Goal: Transaction & Acquisition: Purchase product/service

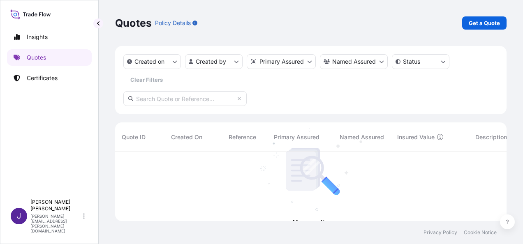
scroll to position [92, 385]
click at [495, 22] on p "Get a Quote" at bounding box center [484, 23] width 31 height 8
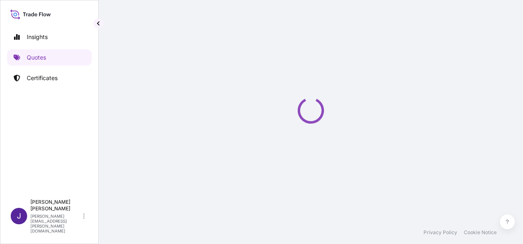
select select "Sea"
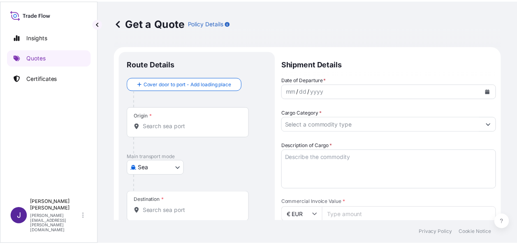
scroll to position [13, 0]
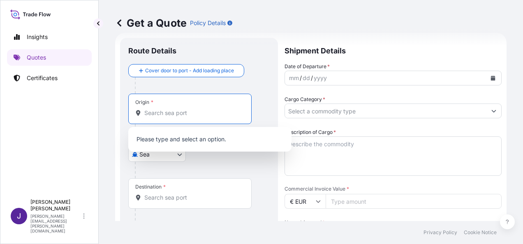
click at [194, 114] on input "Origin *" at bounding box center [192, 113] width 97 height 8
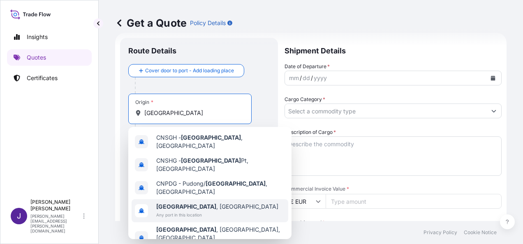
click at [200, 203] on span "[GEOGRAPHIC_DATA] , [GEOGRAPHIC_DATA]" at bounding box center [217, 207] width 122 height 8
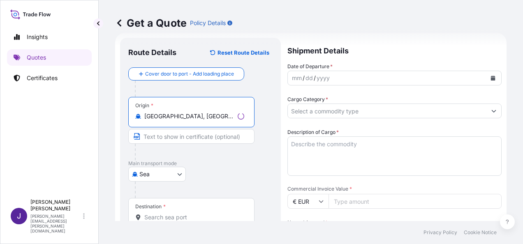
type input "[GEOGRAPHIC_DATA], [GEOGRAPHIC_DATA]"
click at [189, 218] on input "Destination *" at bounding box center [194, 218] width 100 height 8
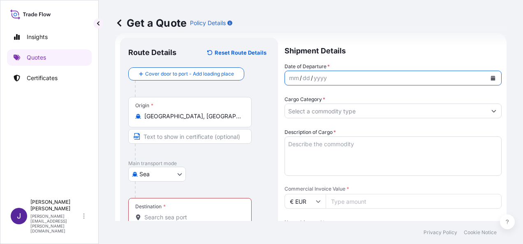
click at [488, 75] on button "Calendar" at bounding box center [493, 78] width 13 height 13
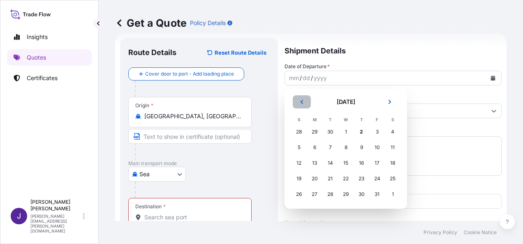
click at [304, 102] on button "Previous" at bounding box center [302, 101] width 18 height 13
click at [396, 129] on div "6" at bounding box center [393, 132] width 15 height 15
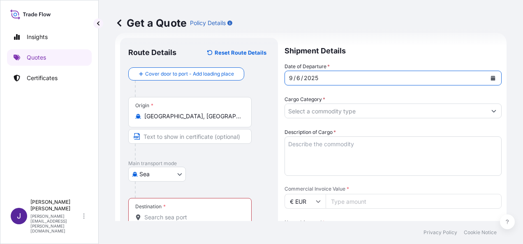
click at [195, 215] on input "Destination * Please select a destination" at bounding box center [192, 218] width 97 height 8
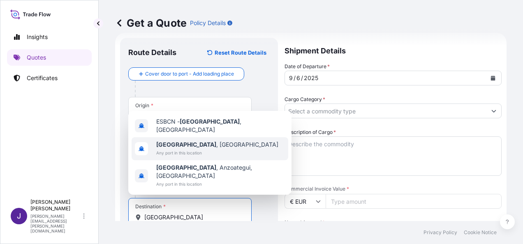
click at [190, 148] on div "[GEOGRAPHIC_DATA] , [GEOGRAPHIC_DATA] Any port in this location" at bounding box center [210, 148] width 157 height 23
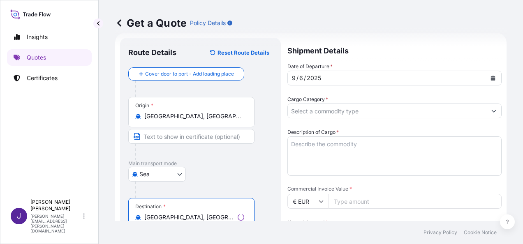
type input "[GEOGRAPHIC_DATA], [GEOGRAPHIC_DATA]"
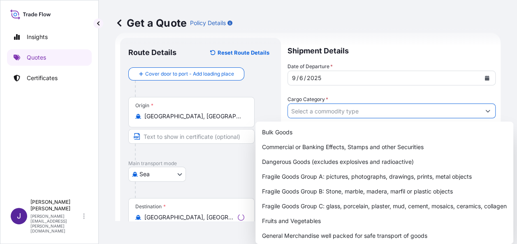
click at [318, 109] on input "Cargo Category *" at bounding box center [384, 111] width 193 height 15
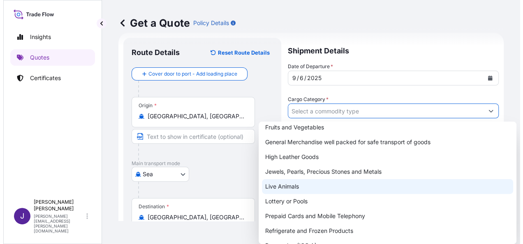
scroll to position [102, 0]
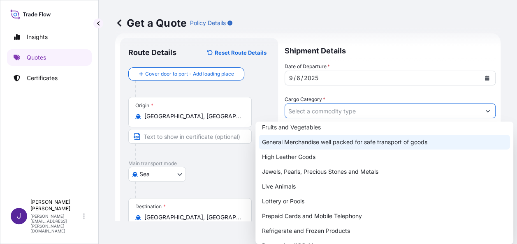
click at [314, 139] on div "General Merchandise well packed for safe transport of goods" at bounding box center [384, 142] width 251 height 15
type input "General Merchandise well packed for safe transport of goods"
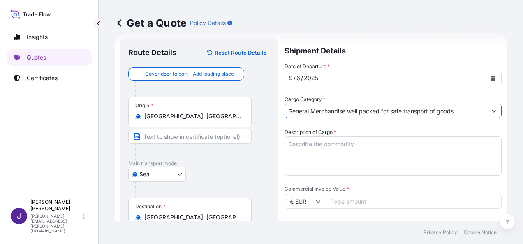
click at [318, 147] on textarea "Description of Cargo *" at bounding box center [393, 156] width 217 height 39
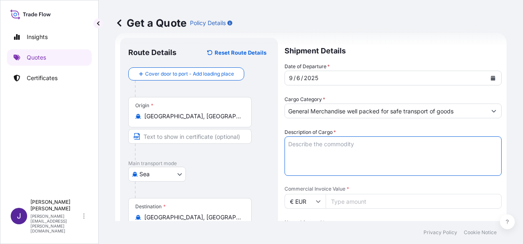
paste textarea "Crepe bandage // Sterile non-woven swab // Glucose sensor patch // Norse strip"
type textarea "Crepe bandage // Sterile non-woven swab // Glucose sensor patch // Norse strip"
click at [381, 208] on input "Commercial Invoice Value *" at bounding box center [414, 201] width 176 height 15
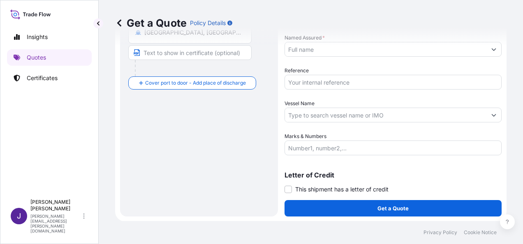
scroll to position [157, 0]
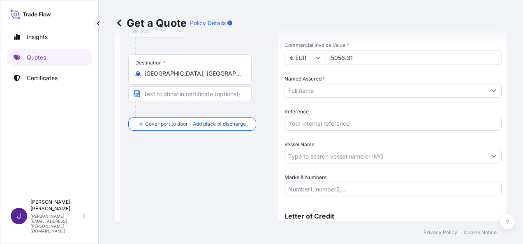
type input "5056.31"
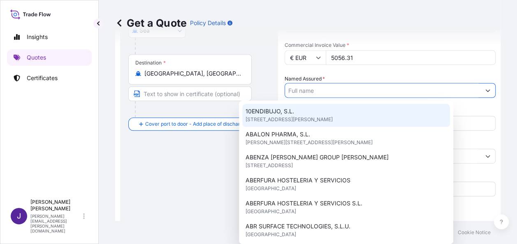
click at [370, 83] on input "Named Assured *" at bounding box center [382, 90] width 195 height 15
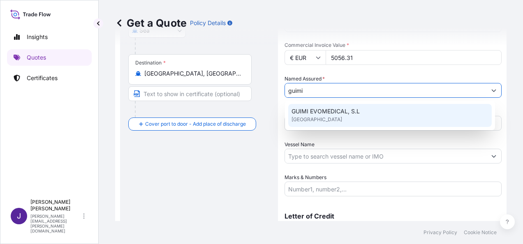
click at [346, 112] on span "GUIMI EVOMEDICAL, S.L" at bounding box center [326, 111] width 68 height 8
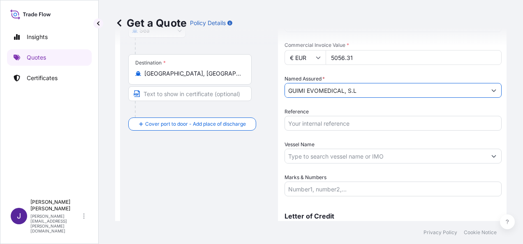
type input "GUIMI EVOMEDICAL, S.L"
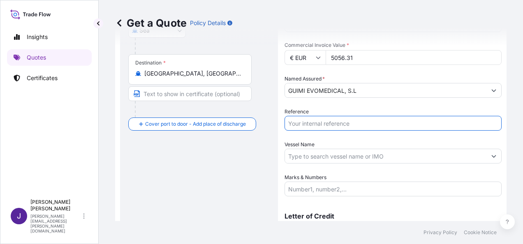
drag, startPoint x: 346, startPoint y: 119, endPoint x: 350, endPoint y: 127, distance: 8.6
click at [346, 119] on input "Reference" at bounding box center [393, 123] width 217 height 15
type input "55607"
click at [374, 155] on input "Vessel Name" at bounding box center [386, 156] width 202 height 15
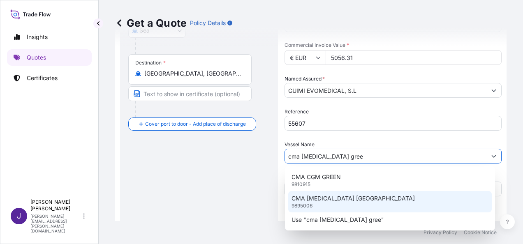
click at [353, 198] on p "CMA [MEDICAL_DATA] [GEOGRAPHIC_DATA]" at bounding box center [353, 199] width 123 height 8
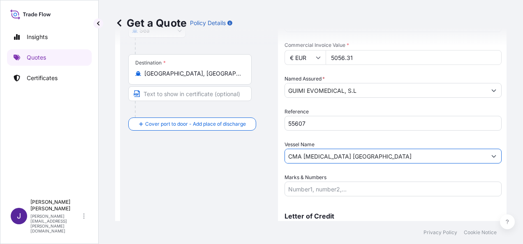
type input "CMA [MEDICAL_DATA] [GEOGRAPHIC_DATA]"
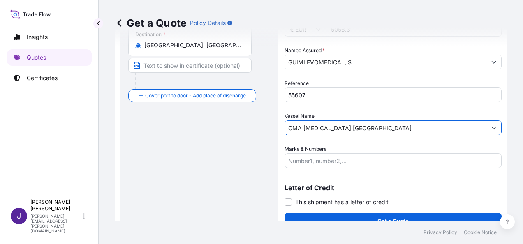
scroll to position [198, 0]
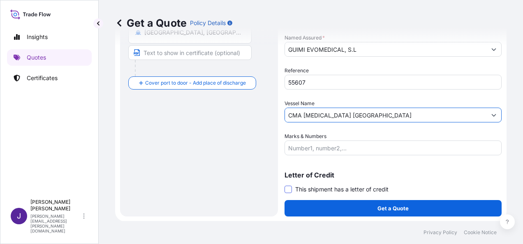
click at [288, 188] on span at bounding box center [288, 189] width 7 height 7
click at [285, 185] on input "This shipment has a letter of credit" at bounding box center [285, 185] width 0 height 0
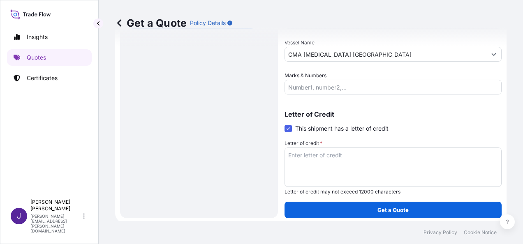
scroll to position [261, 0]
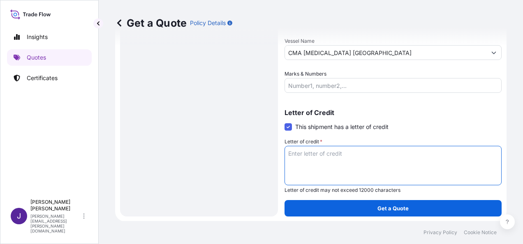
paste textarea "GUIMI EVOMEDICAL, S.L [STREET_ADDRESS]"
type textarea "GUIMI EVOMEDICAL, S.L [STREET_ADDRESS]"
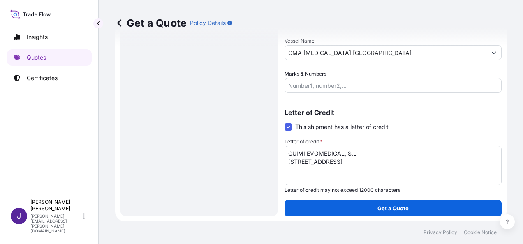
click at [203, 101] on div "Route Details Reset Route Details Cover door to port - Add loading place Place …" at bounding box center [199, 3] width 142 height 410
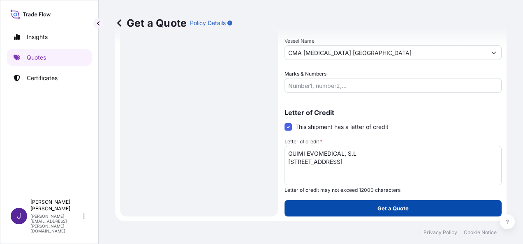
click at [361, 208] on button "Get a Quote" at bounding box center [393, 208] width 217 height 16
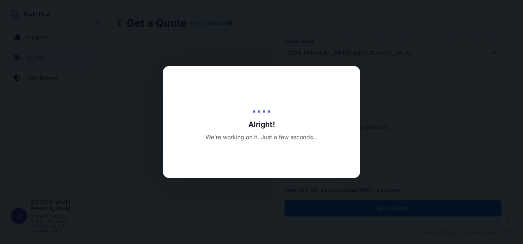
select select "Sea"
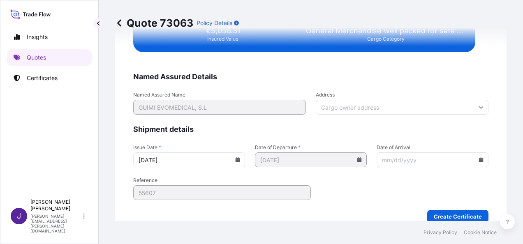
scroll to position [1680, 0]
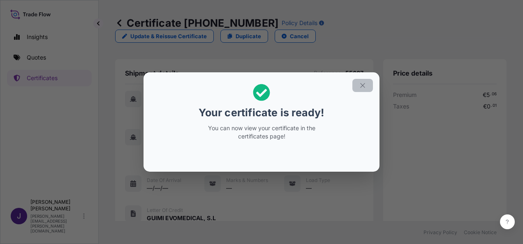
click at [364, 86] on icon "button" at bounding box center [362, 85] width 7 height 7
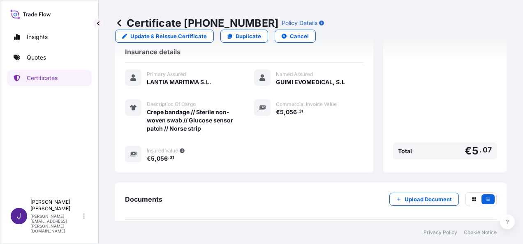
scroll to position [220, 0]
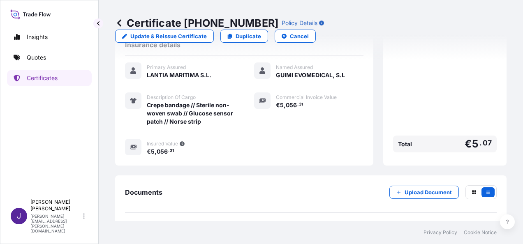
click at [448, 228] on p "Try again." at bounding box center [460, 232] width 26 height 8
click at [218, 221] on link "PDF Certificate [DATE]" at bounding box center [311, 231] width 372 height 21
click at [42, 53] on link "Quotes" at bounding box center [49, 57] width 85 height 16
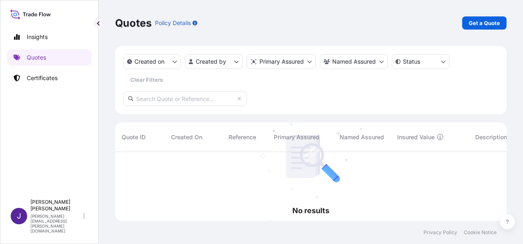
scroll to position [92, 385]
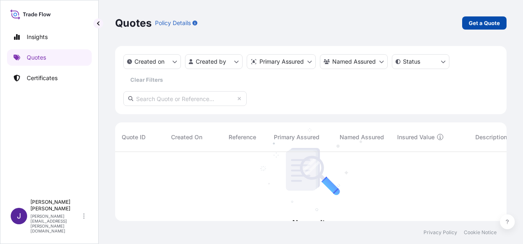
click at [481, 25] on p "Get a Quote" at bounding box center [484, 23] width 31 height 8
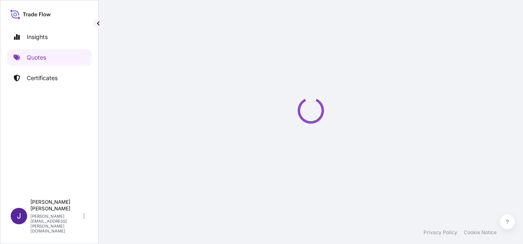
select select "Sea"
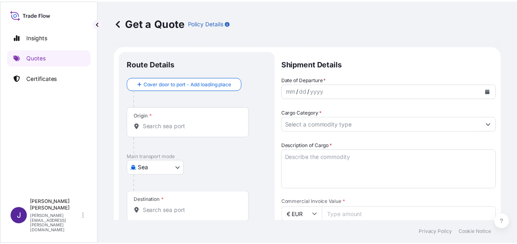
scroll to position [13, 0]
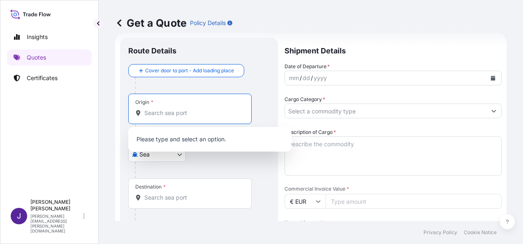
click at [189, 114] on input "Origin *" at bounding box center [192, 113] width 97 height 8
paste input "ZHONGSHAN"
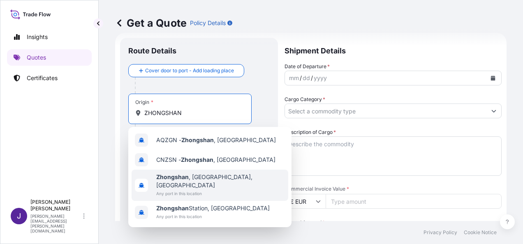
click at [202, 190] on span "Any port in this location" at bounding box center [220, 194] width 129 height 8
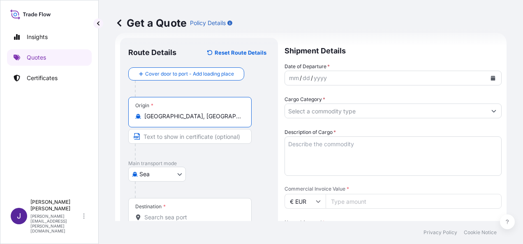
type input "[GEOGRAPHIC_DATA], [GEOGRAPHIC_DATA], [GEOGRAPHIC_DATA]"
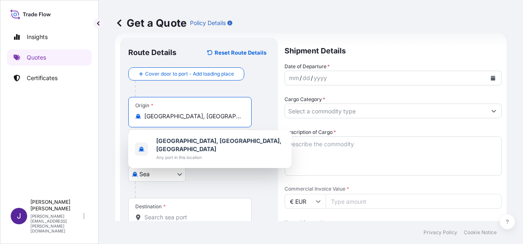
click at [192, 217] on input "Destination *" at bounding box center [192, 218] width 97 height 8
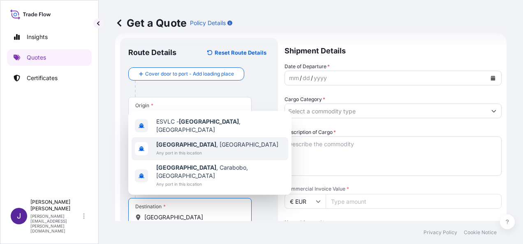
click at [179, 148] on b "[GEOGRAPHIC_DATA]" at bounding box center [186, 144] width 60 height 7
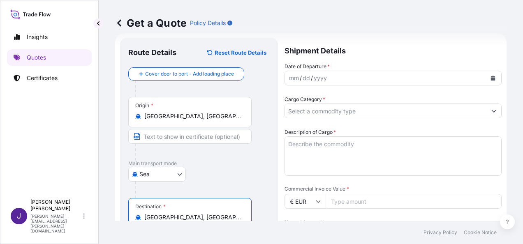
type input "[GEOGRAPHIC_DATA], [GEOGRAPHIC_DATA]"
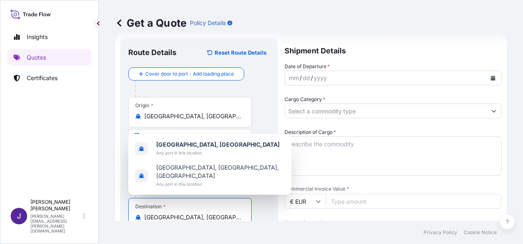
click at [488, 75] on button "Calendar" at bounding box center [493, 78] width 13 height 13
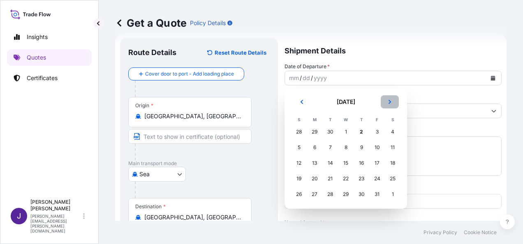
click at [388, 102] on icon "Next" at bounding box center [390, 102] width 5 height 5
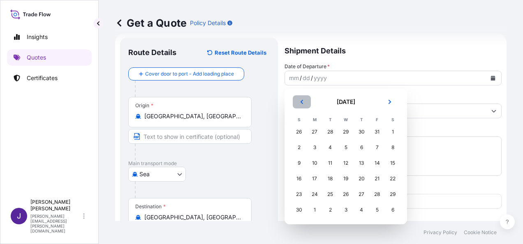
click at [299, 99] on button "Previous" at bounding box center [302, 101] width 18 height 13
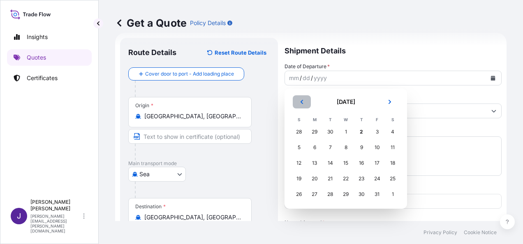
click at [304, 101] on icon "Previous" at bounding box center [302, 102] width 5 height 5
click at [314, 181] on div "22" at bounding box center [314, 179] width 15 height 15
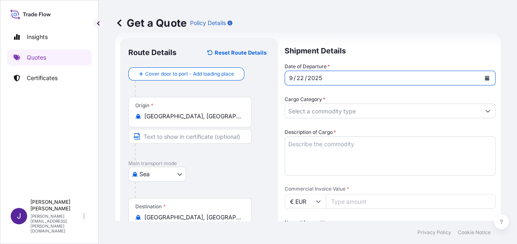
click at [329, 111] on input "Cargo Category *" at bounding box center [382, 111] width 195 height 15
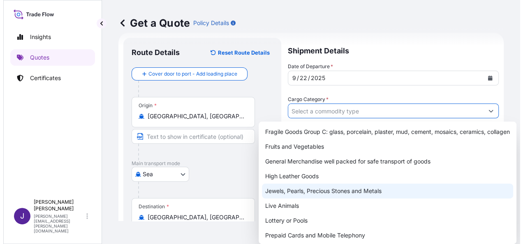
scroll to position [82, 0]
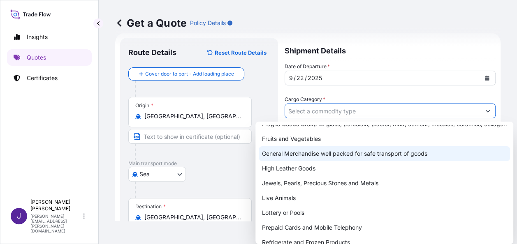
click at [307, 160] on div "General Merchandise well packed for safe transport of goods" at bounding box center [384, 153] width 251 height 15
type input "General Merchandise well packed for safe transport of goods"
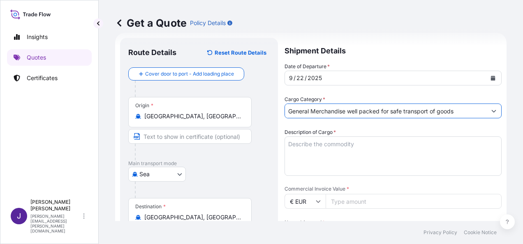
click at [316, 145] on textarea "Description of Cargo *" at bounding box center [393, 156] width 217 height 39
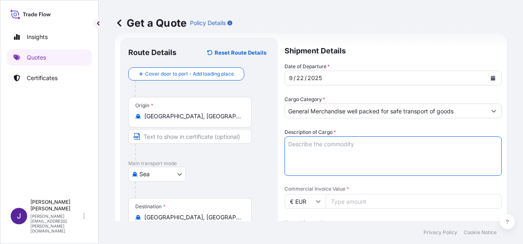
paste textarea "Energy Saving Lamps/Led lamps"
type textarea "Energy Saving Lamps/Led lamps"
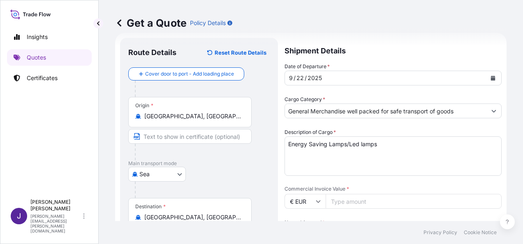
click at [364, 203] on input "Commercial Invoice Value *" at bounding box center [414, 201] width 176 height 15
type input "84861.46"
click at [327, 217] on div "Date of Departure * [DATE] Cargo Category * General Merchandise well packed for…" at bounding box center [393, 202] width 217 height 278
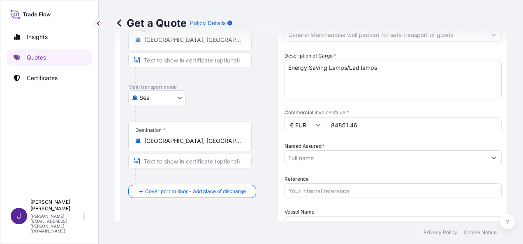
scroll to position [95, 0]
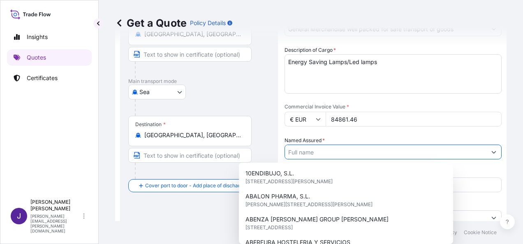
click at [330, 150] on input "Named Assured *" at bounding box center [386, 152] width 202 height 15
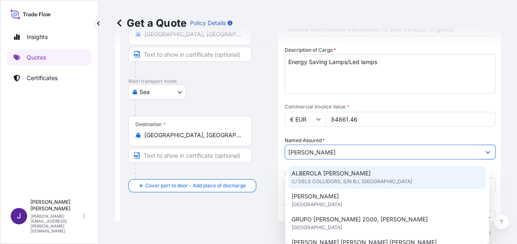
click at [310, 177] on span "ALBEROLA [PERSON_NAME]" at bounding box center [331, 174] width 79 height 8
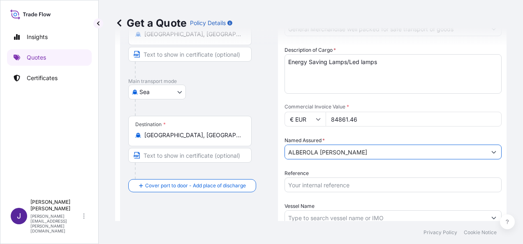
type input "ALBEROLA [PERSON_NAME]"
drag, startPoint x: 318, startPoint y: 189, endPoint x: 340, endPoint y: 203, distance: 25.7
click at [319, 189] on input "Reference" at bounding box center [393, 185] width 217 height 15
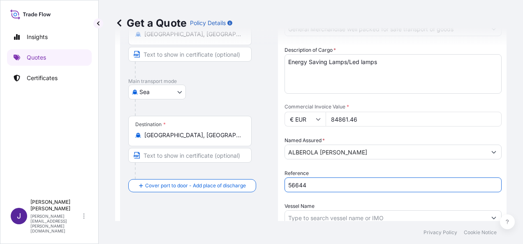
type input "56644"
click at [315, 219] on input "Vessel Name" at bounding box center [386, 218] width 202 height 15
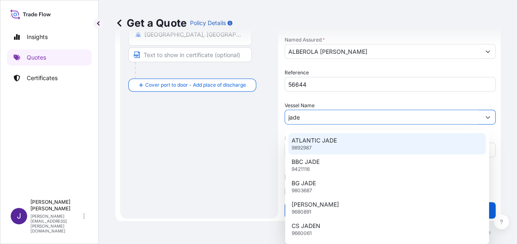
scroll to position [198, 0]
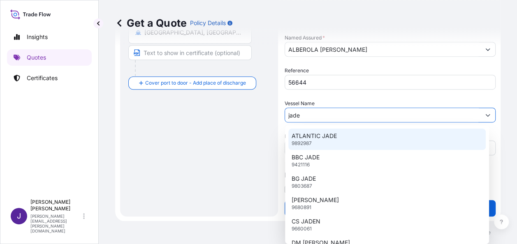
drag, startPoint x: 312, startPoint y: 114, endPoint x: 253, endPoint y: 117, distance: 58.5
click at [254, 117] on form "Route Details Reset Route Details Cover door to port - Add loading place Place …" at bounding box center [308, 35] width 386 height 374
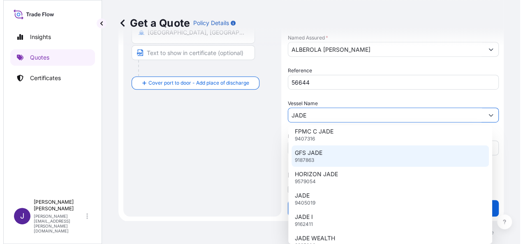
scroll to position [165, 0]
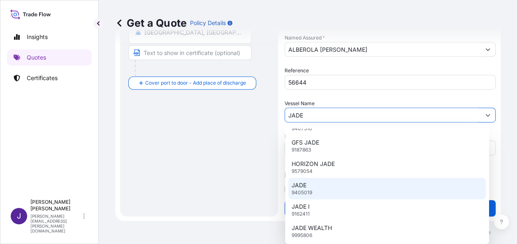
click at [324, 183] on div "JADE 9405019" at bounding box center [386, 188] width 197 height 21
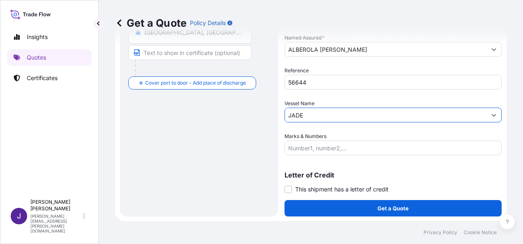
type input "JADE"
click at [318, 146] on input "Marks & Numbers" at bounding box center [393, 148] width 217 height 15
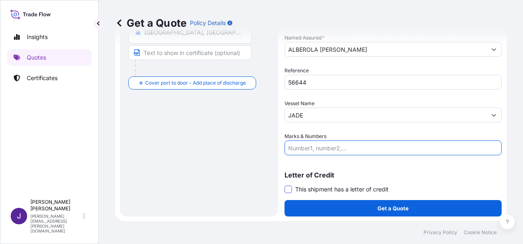
click at [290, 186] on span at bounding box center [288, 189] width 7 height 7
click at [285, 185] on input "This shipment has a letter of credit" at bounding box center [285, 185] width 0 height 0
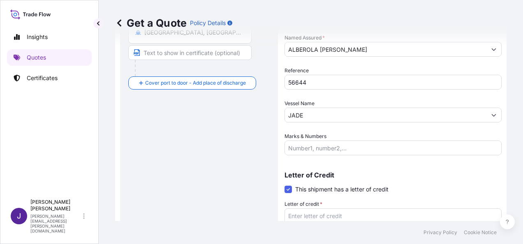
click at [292, 216] on textarea "Letter of credit *" at bounding box center [393, 228] width 217 height 39
paste textarea "ALBEROLA [PERSON_NAME] CL/DELS COLLIDORS, S/N - BJ"
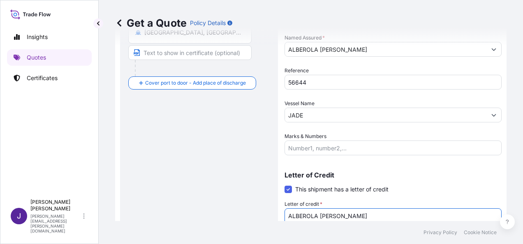
scroll to position [204, 0]
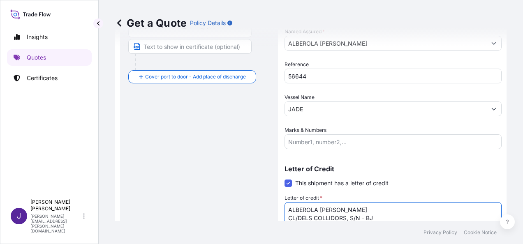
type textarea "ALBEROLA [PERSON_NAME] CL/DELS COLLIDORS, S/N - BJ"
click at [236, 181] on div "Route Details Reset Route Details Cover door to port - Add loading place Place …" at bounding box center [199, 60] width 142 height 410
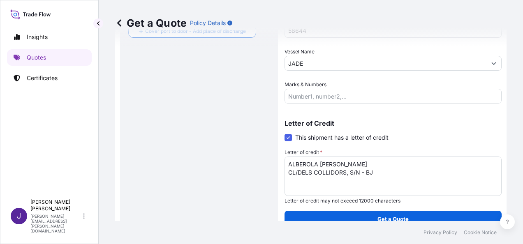
scroll to position [261, 0]
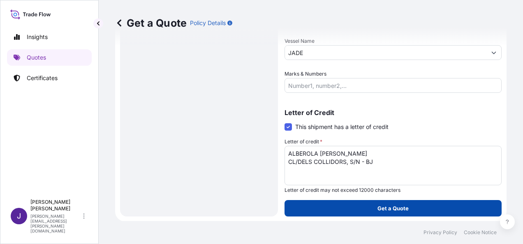
click at [400, 207] on p "Get a Quote" at bounding box center [393, 208] width 31 height 8
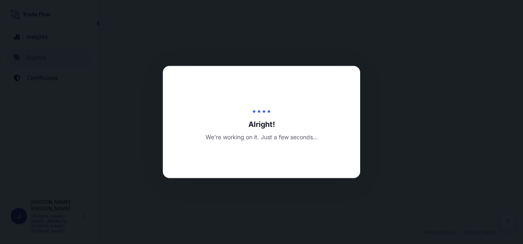
select select "Sea"
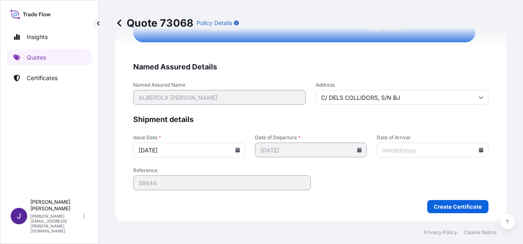
scroll to position [1680, 0]
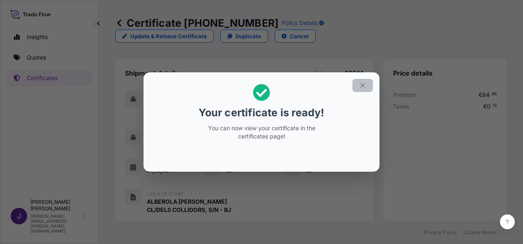
click at [364, 87] on icon "button" at bounding box center [362, 85] width 7 height 7
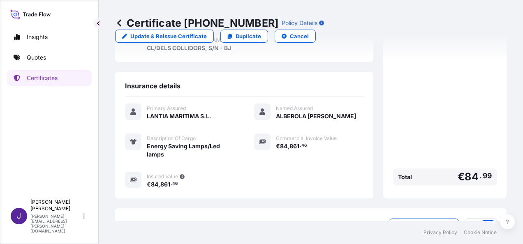
scroll to position [203, 0]
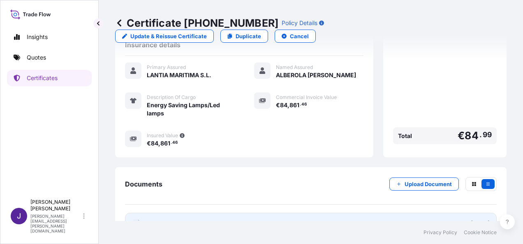
click at [269, 213] on link "PDF Certificate [DATE]" at bounding box center [311, 223] width 372 height 21
click at [171, 220] on span "Certificate" at bounding box center [162, 224] width 30 height 8
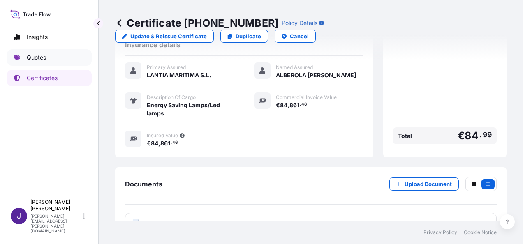
click at [49, 60] on link "Quotes" at bounding box center [49, 57] width 85 height 16
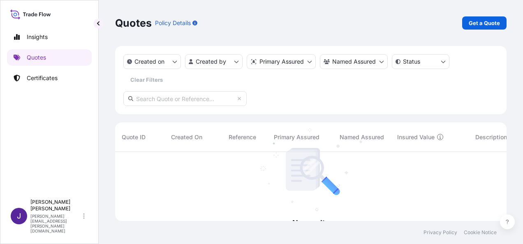
scroll to position [92, 385]
click at [44, 77] on p "Certificates" at bounding box center [42, 78] width 31 height 8
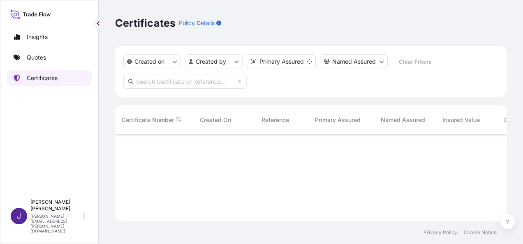
scroll to position [85, 385]
click at [191, 81] on input "text" at bounding box center [184, 81] width 123 height 15
type input "55738"
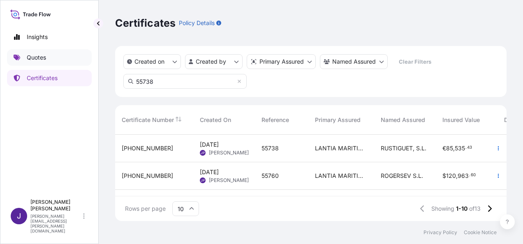
click at [35, 57] on p "Quotes" at bounding box center [36, 57] width 19 height 8
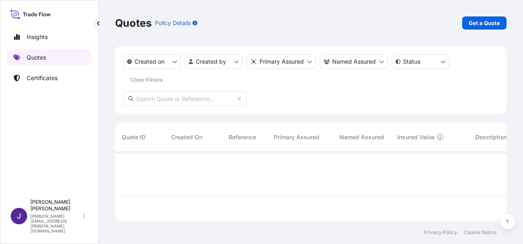
scroll to position [67, 385]
click at [492, 23] on p "Get a Quote" at bounding box center [484, 23] width 31 height 8
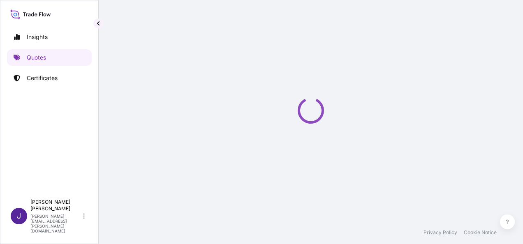
scroll to position [13, 0]
select select "Sea"
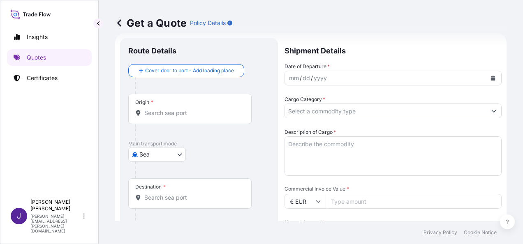
scroll to position [137, 0]
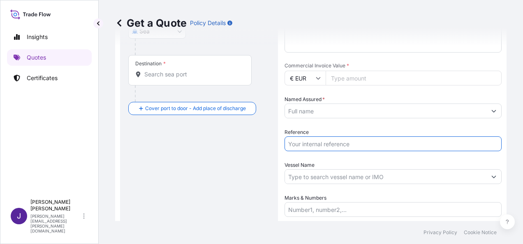
click at [321, 140] on input "Reference" at bounding box center [393, 144] width 217 height 15
type input "55738"
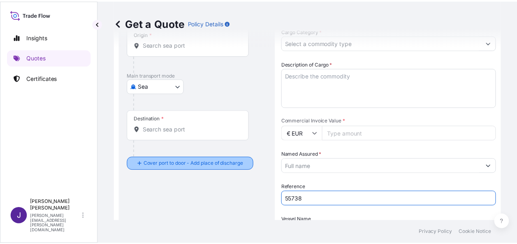
scroll to position [13, 0]
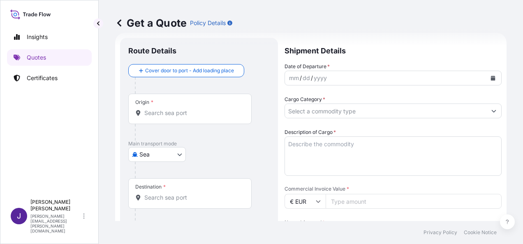
click at [193, 114] on input "Origin *" at bounding box center [192, 113] width 97 height 8
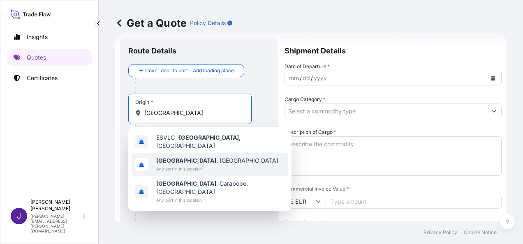
click at [172, 159] on b "[GEOGRAPHIC_DATA]" at bounding box center [186, 160] width 60 height 7
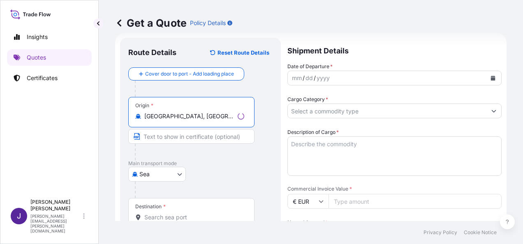
type input "[GEOGRAPHIC_DATA], [GEOGRAPHIC_DATA]"
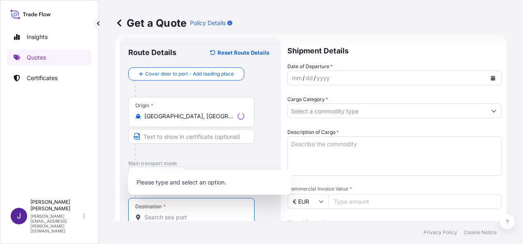
click at [167, 214] on input "Destination *" at bounding box center [194, 218] width 100 height 8
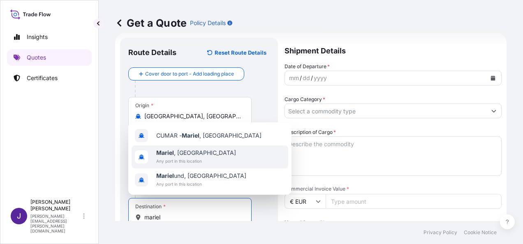
click at [173, 155] on b "Mariel" at bounding box center [165, 152] width 18 height 7
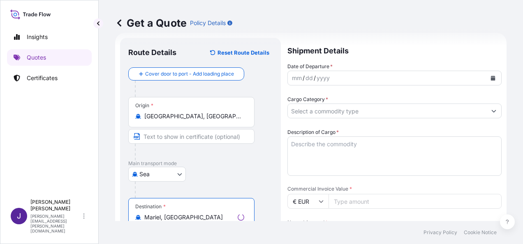
type input "Mariel, [GEOGRAPHIC_DATA]"
click at [491, 79] on icon "Calendar" at bounding box center [493, 78] width 5 height 5
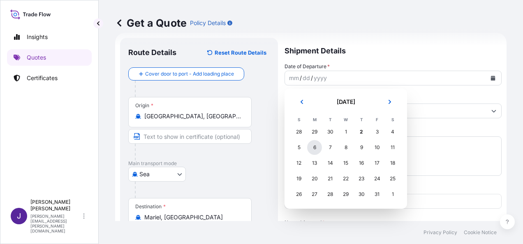
click at [317, 148] on div "6" at bounding box center [314, 147] width 15 height 15
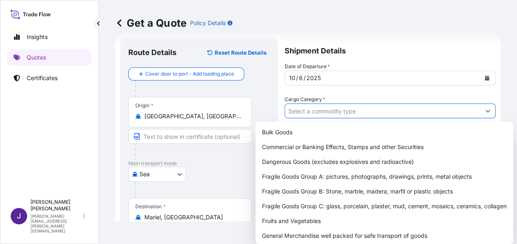
click at [319, 112] on input "Cargo Category *" at bounding box center [382, 111] width 195 height 15
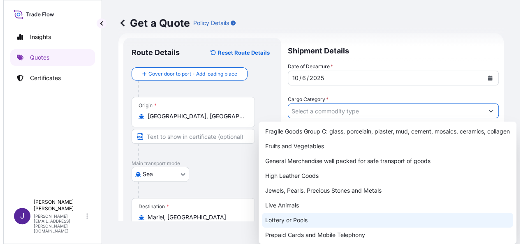
scroll to position [82, 0]
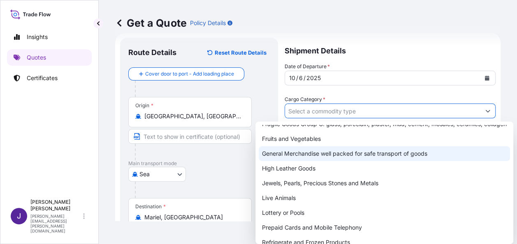
click at [302, 161] on div "General Merchandise well packed for safe transport of goods" at bounding box center [384, 153] width 251 height 15
type input "General Merchandise well packed for safe transport of goods"
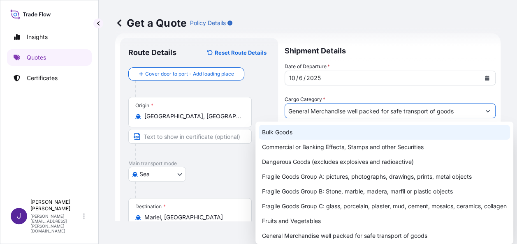
click at [388, 21] on div "Get a Quote Policy Details" at bounding box center [308, 22] width 386 height 13
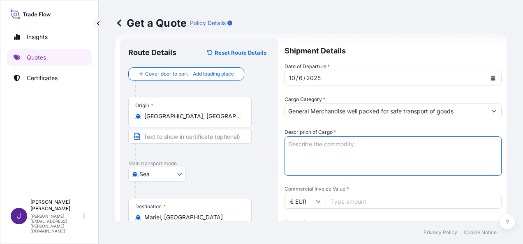
click at [342, 145] on textarea "Description of Cargo *" at bounding box center [393, 156] width 217 height 39
paste textarea "PINTURAS IMO Y NO IMO, BARNICES Y MAT. PUBLICITARIO"
type textarea "PINTURAS IMO Y NO IMO, BARNICES Y MAT. PUBLICITARIO"
click at [356, 202] on input "Commercial Invoice Value *" at bounding box center [414, 201] width 176 height 15
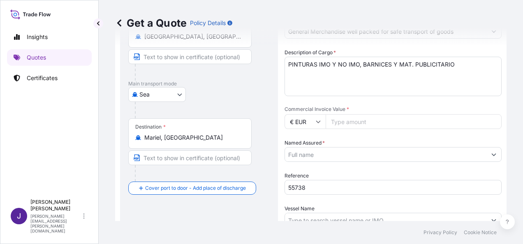
scroll to position [95, 0]
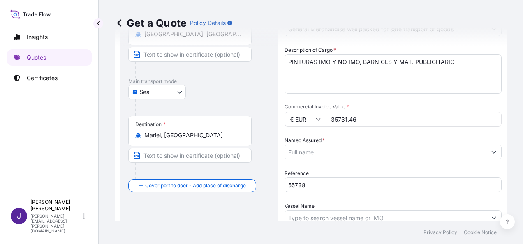
type input "35731.46"
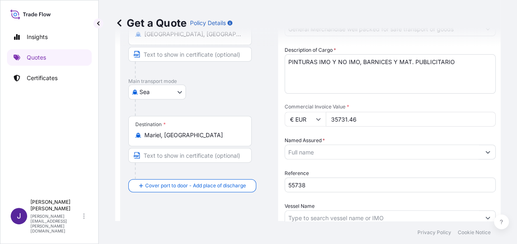
click at [323, 154] on input "Named Assured *" at bounding box center [382, 152] width 195 height 15
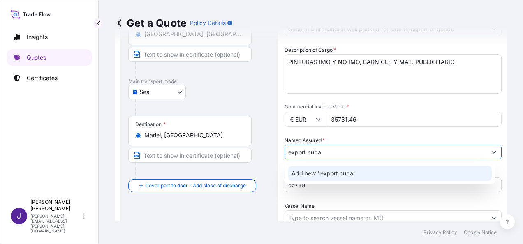
drag, startPoint x: 334, startPoint y: 151, endPoint x: 232, endPoint y: 153, distance: 102.5
click at [232, 153] on form "Route Details Reset Route Details Cover door to port - Add loading place Place …" at bounding box center [311, 138] width 392 height 374
paste input "EXPORT CUBA [PERSON_NAME] [PERSON_NAME]"
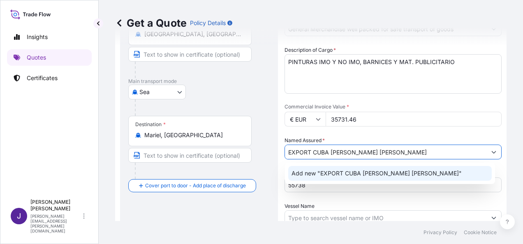
click at [338, 175] on span "Add new "EXPORT CUBA [PERSON_NAME] [PERSON_NAME]"" at bounding box center [377, 174] width 170 height 8
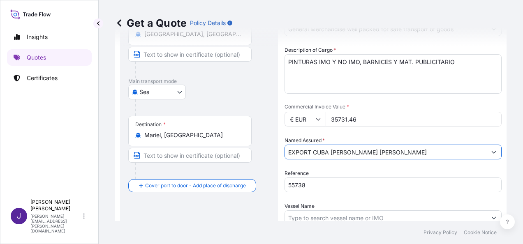
type input "EXPORT CUBA [PERSON_NAME] [PERSON_NAME]"
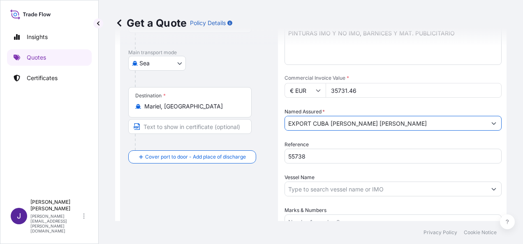
scroll to position [137, 0]
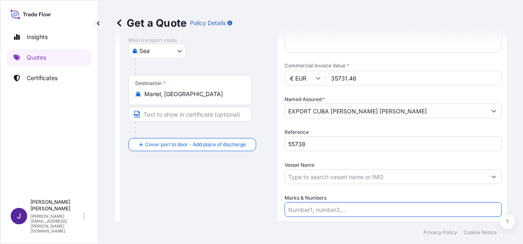
click at [316, 211] on input "Marks & Numbers" at bounding box center [393, 209] width 217 height 15
paste input "1 X 40’ HC NO. LEAU4900585 S.T.C. 29 PALLETS – 20717 KGS"
type input "1 X 40’ HC NO. LEAU4900585 S.T.C. 29 PALLETS – 20717 KGS"
click at [312, 173] on input "Vessel Name" at bounding box center [386, 177] width 202 height 15
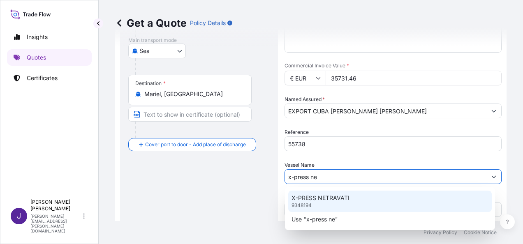
click at [322, 202] on div "X-PRESS NETRAVATI 9348194" at bounding box center [390, 201] width 204 height 21
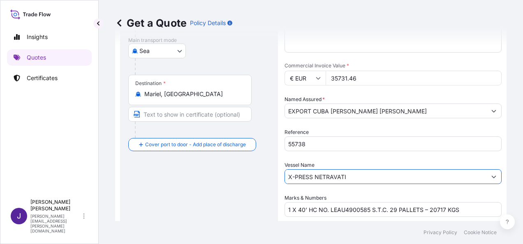
type input "X-PRESS NETRAVATI"
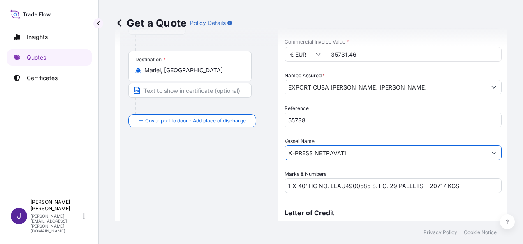
scroll to position [198, 0]
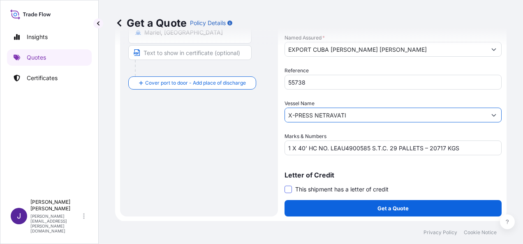
click at [286, 190] on span at bounding box center [288, 189] width 7 height 7
click at [285, 185] on input "This shipment has a letter of credit" at bounding box center [285, 185] width 0 height 0
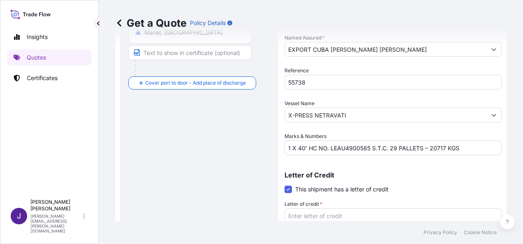
click at [302, 216] on textarea "Letter of credit *" at bounding box center [393, 228] width 217 height 39
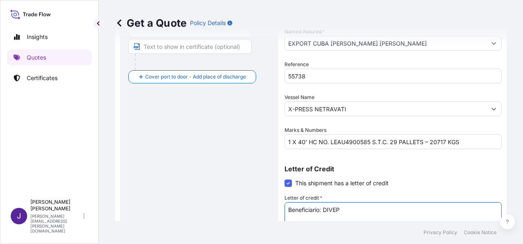
paste textarea "FACTURA NO. VEX/25-000001"
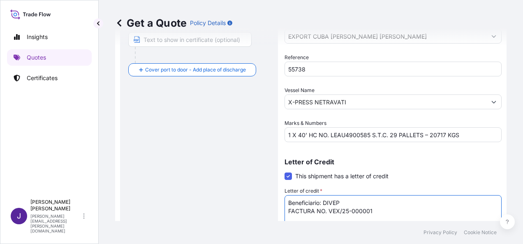
scroll to position [247, 0]
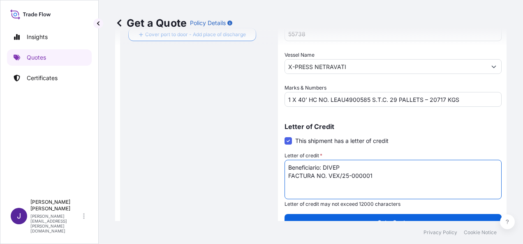
drag, startPoint x: 351, startPoint y: 168, endPoint x: 252, endPoint y: 169, distance: 98.7
click at [252, 169] on form "Route Details Reset Route Details Cover door to port - Add loading place Place …" at bounding box center [311, 17] width 392 height 437
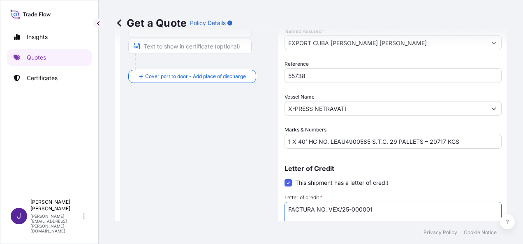
scroll to position [261, 0]
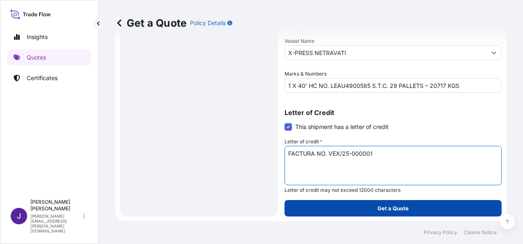
type textarea "FACTURA NO. VEX/25-000001"
click at [384, 208] on p "Get a Quote" at bounding box center [393, 208] width 31 height 8
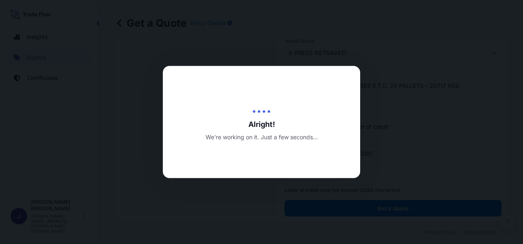
select select "Sea"
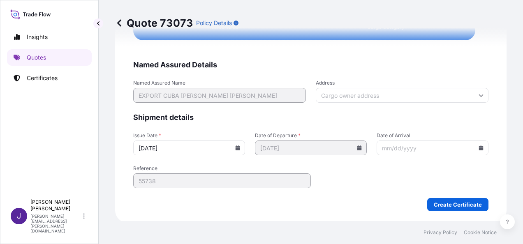
scroll to position [1680, 0]
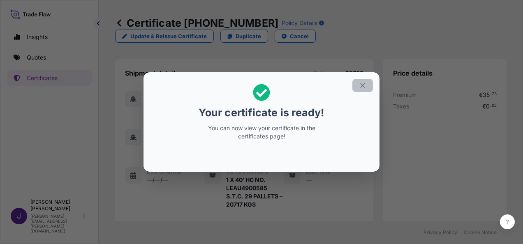
click at [365, 89] on icon "button" at bounding box center [362, 85] width 7 height 7
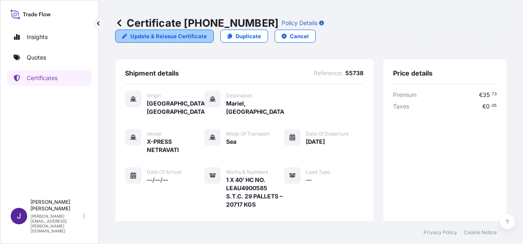
click at [207, 32] on p "Update & Reissue Certificate" at bounding box center [168, 36] width 77 height 8
select select "Sea"
select select "31519"
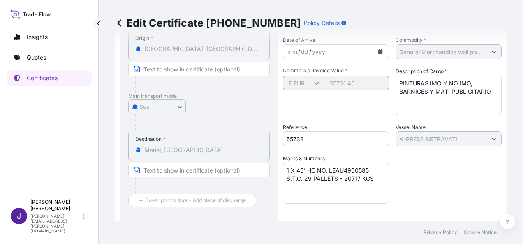
scroll to position [123, 0]
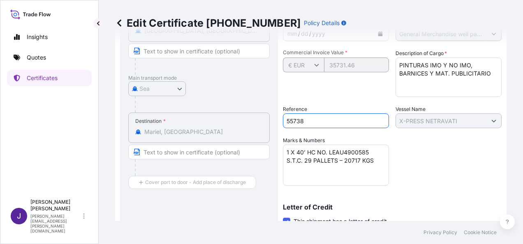
drag, startPoint x: 325, startPoint y: 121, endPoint x: 230, endPoint y: 127, distance: 95.2
click at [230, 127] on div "Route Details Cover door to port - Add loading place Place of loading Road / In…" at bounding box center [311, 179] width 382 height 446
type input "56863"
click at [445, 167] on div "Shipment Details Issue date * [DATE] Date of Departure * [DATE] Date of Arrival…" at bounding box center [392, 167] width 219 height 423
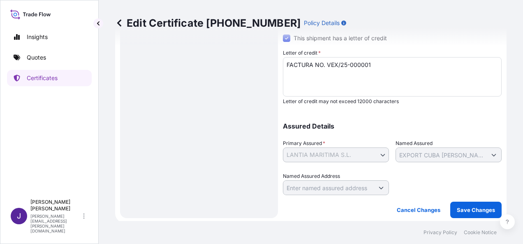
scroll to position [309, 0]
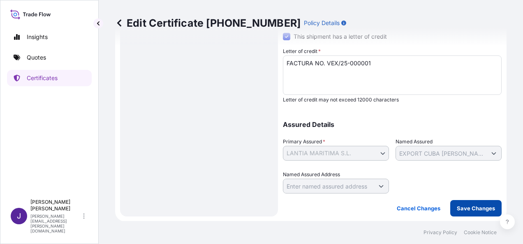
click at [460, 207] on p "Save Changes" at bounding box center [476, 208] width 38 height 8
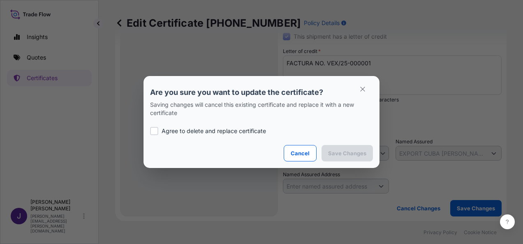
click at [203, 134] on p "Agree to delete and replace certificate" at bounding box center [214, 131] width 105 height 8
checkbox input "true"
click at [356, 154] on p "Save Changes" at bounding box center [347, 153] width 38 height 8
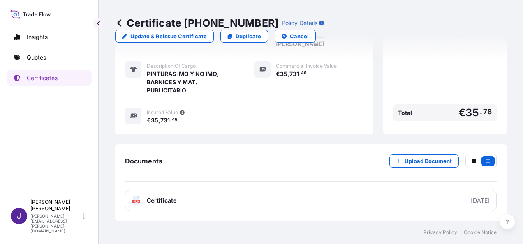
scroll to position [244, 0]
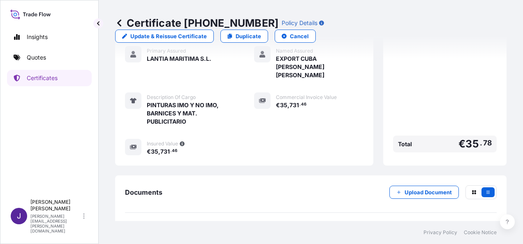
click at [273, 221] on link "PDF Certificate [DATE]" at bounding box center [311, 231] width 372 height 21
click at [24, 58] on link "Quotes" at bounding box center [49, 57] width 85 height 16
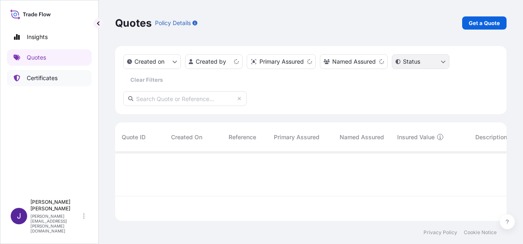
scroll to position [67, 385]
click at [490, 24] on p "Get a Quote" at bounding box center [484, 23] width 31 height 8
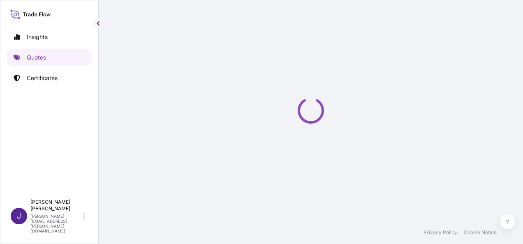
select select "Sea"
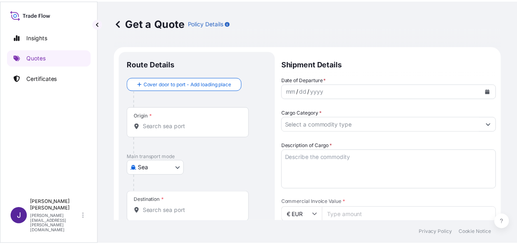
scroll to position [13, 0]
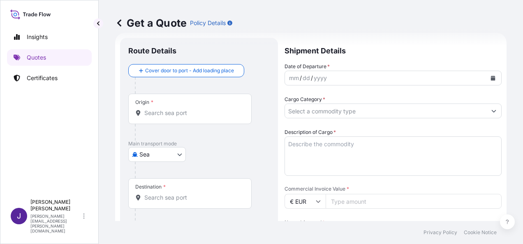
click at [195, 116] on input "Origin *" at bounding box center [192, 113] width 97 height 8
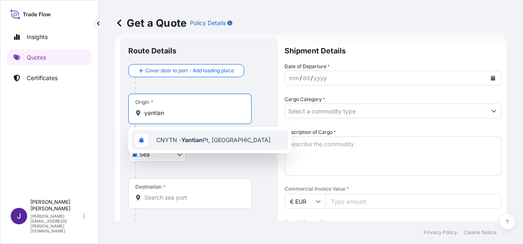
click at [211, 142] on span "CNYTN - Yantian Pt, [GEOGRAPHIC_DATA]" at bounding box center [213, 140] width 114 height 8
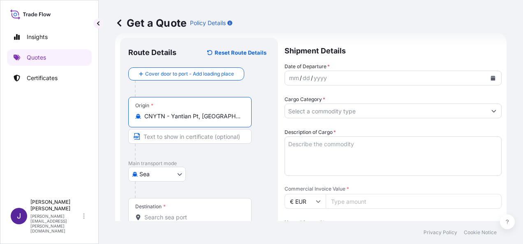
type input "CNYTN - Yantian Pt, [GEOGRAPHIC_DATA]"
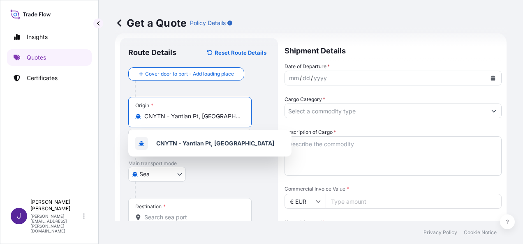
click at [491, 76] on icon "Calendar" at bounding box center [493, 78] width 5 height 5
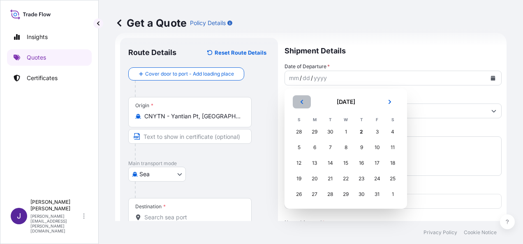
click at [300, 102] on icon "Previous" at bounding box center [302, 102] width 5 height 5
click at [346, 167] on div "17" at bounding box center [346, 163] width 15 height 15
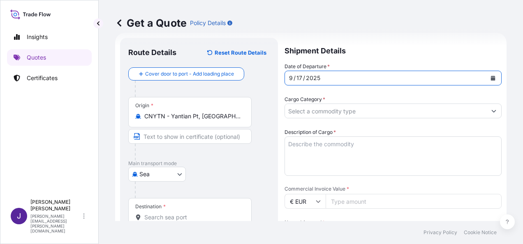
click at [224, 219] on input "Destination *" at bounding box center [192, 218] width 97 height 8
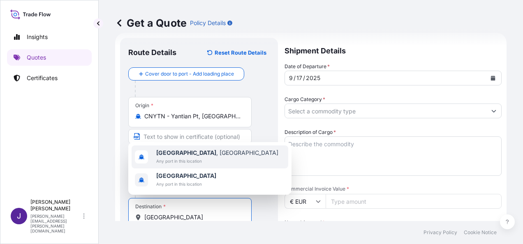
click at [192, 158] on span "Any port in this location" at bounding box center [217, 161] width 122 height 8
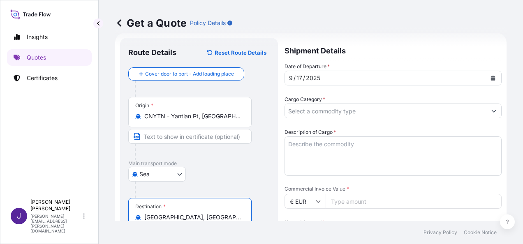
type input "[GEOGRAPHIC_DATA], [GEOGRAPHIC_DATA]"
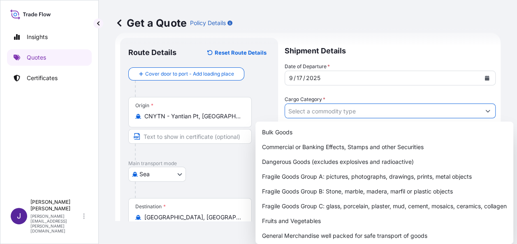
click at [448, 112] on input "Cargo Category *" at bounding box center [382, 111] width 195 height 15
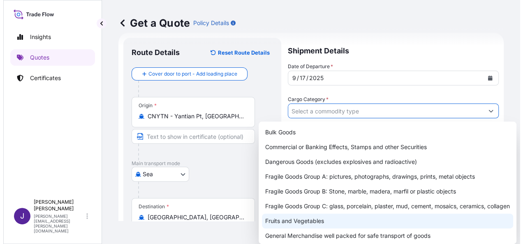
scroll to position [41, 0]
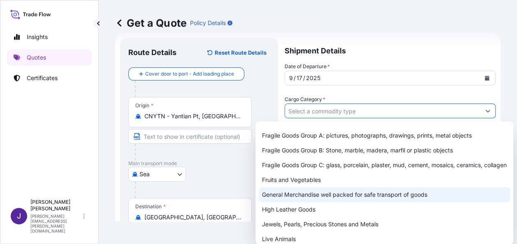
click at [314, 202] on div "General Merchandise well packed for safe transport of goods" at bounding box center [384, 195] width 251 height 15
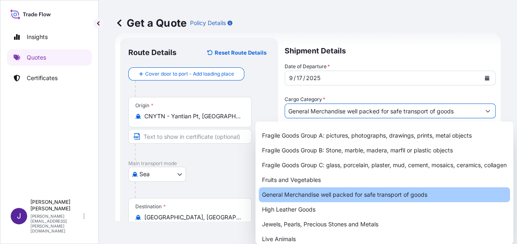
type input "General Merchandise well packed for safe transport of goods"
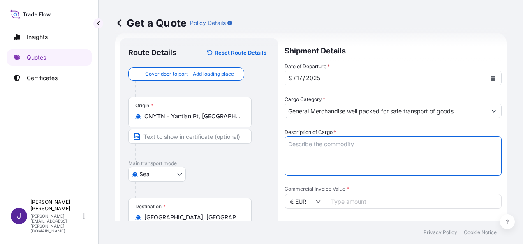
click at [335, 142] on textarea "Description of Cargo *" at bounding box center [393, 156] width 217 height 39
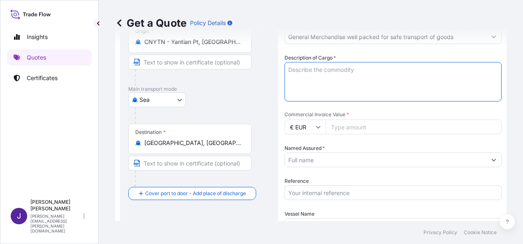
scroll to position [178, 0]
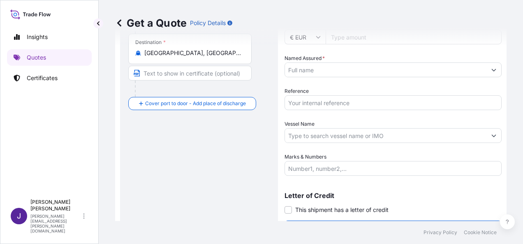
click at [312, 100] on input "Reference" at bounding box center [393, 102] width 217 height 15
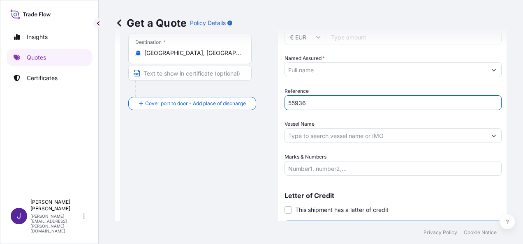
type input "55936"
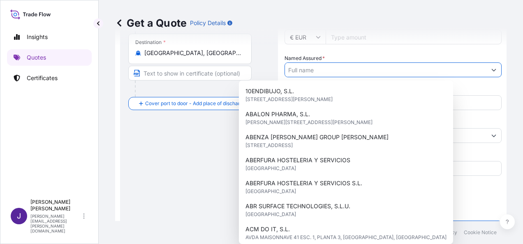
click at [331, 68] on input "Named Assured *" at bounding box center [386, 70] width 202 height 15
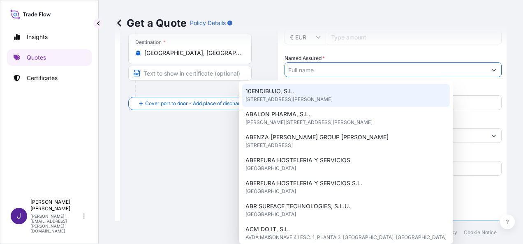
click at [333, 39] on div "Get a Quote Policy Details" at bounding box center [311, 23] width 392 height 46
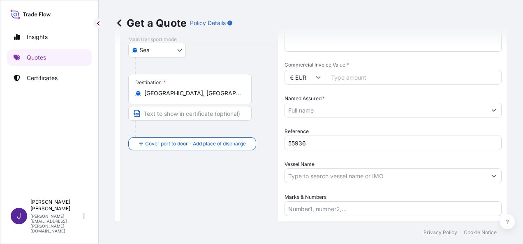
scroll to position [95, 0]
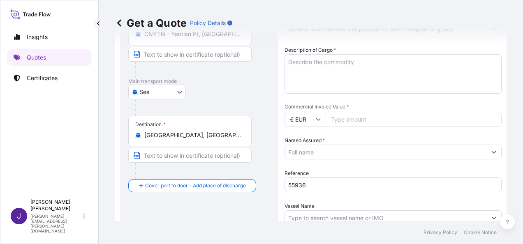
click at [346, 120] on input "Commercial Invoice Value *" at bounding box center [414, 119] width 176 height 15
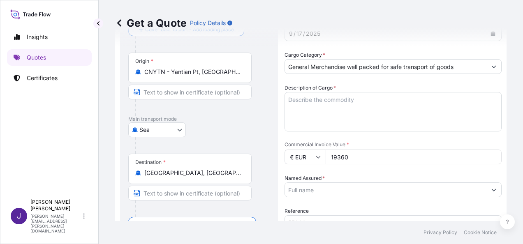
scroll to position [54, 0]
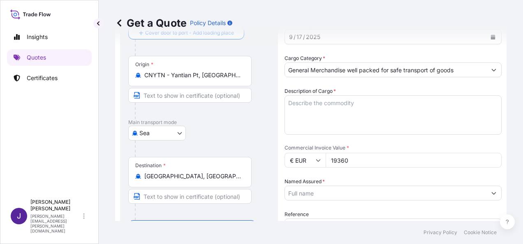
type input "19360"
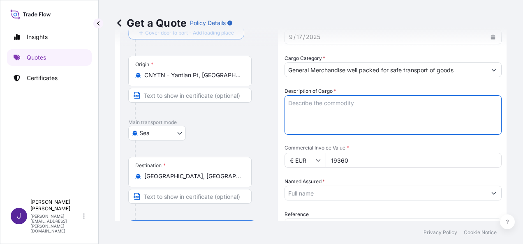
click at [368, 99] on textarea "Description of Cargo *" at bounding box center [393, 114] width 217 height 39
click at [326, 103] on textarea "Description of Cargo *" at bounding box center [393, 114] width 217 height 39
paste textarea "Advertising Paper, PE Bags, album (no printing )"
type textarea "Advertising Paper, PE Bags, album (no printing)"
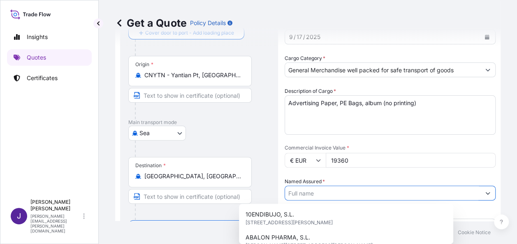
click at [335, 196] on input "Named Assured *" at bounding box center [382, 193] width 195 height 15
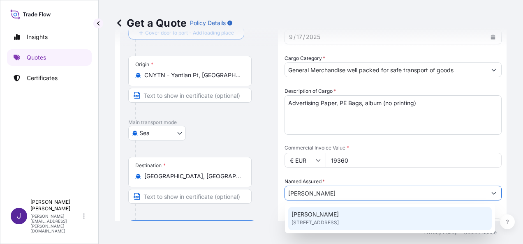
click at [339, 214] on span "[PERSON_NAME]" at bounding box center [315, 215] width 47 height 8
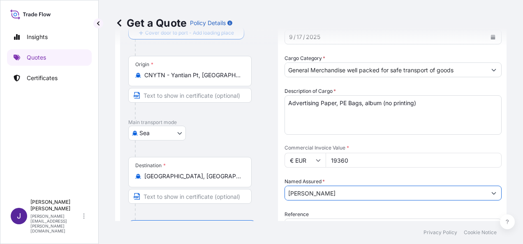
type input "[PERSON_NAME]"
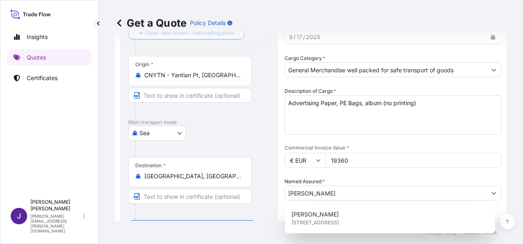
click at [239, 125] on p "Main transport mode" at bounding box center [199, 122] width 142 height 7
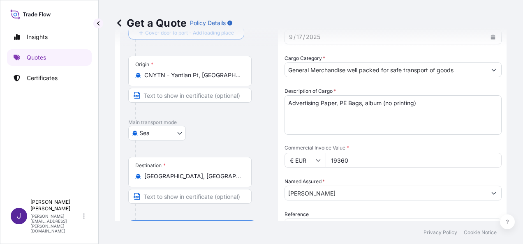
scroll to position [198, 0]
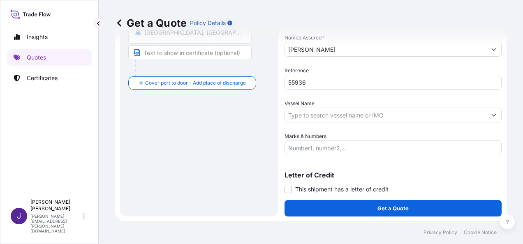
click at [292, 190] on label "This shipment has a letter of credit" at bounding box center [337, 189] width 104 height 9
click at [285, 185] on input "This shipment has a letter of credit" at bounding box center [285, 185] width 0 height 0
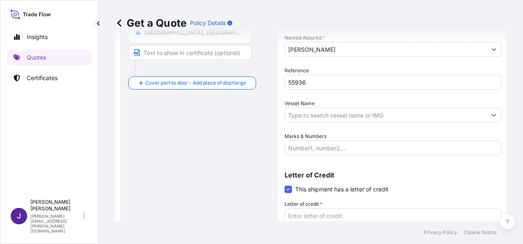
click at [314, 214] on textarea "Letter of credit *" at bounding box center [393, 228] width 217 height 39
paste textarea "[PERSON_NAME] [STREET_ADDRESS][PERSON_NAME]"
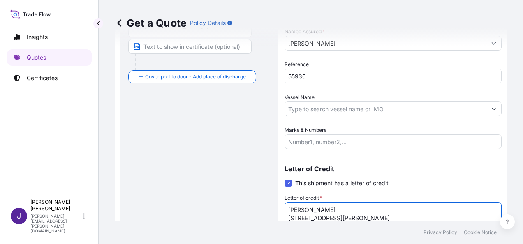
type textarea "[PERSON_NAME] [STREET_ADDRESS][PERSON_NAME]"
click at [356, 106] on input "Vessel Name" at bounding box center [386, 109] width 202 height 15
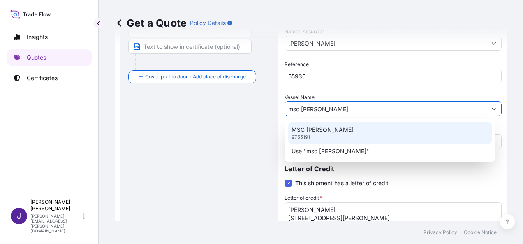
click at [309, 132] on p "MSC [PERSON_NAME]" at bounding box center [323, 130] width 62 height 8
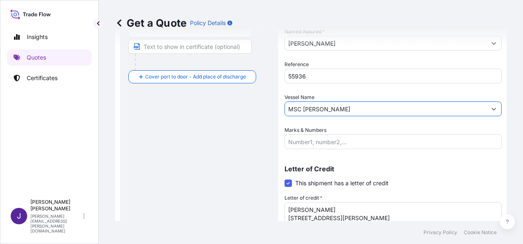
type input "MSC [PERSON_NAME]"
click at [174, 156] on div "Route Details Reset Route Details Cover door to port - Add loading place Place …" at bounding box center [199, 60] width 142 height 410
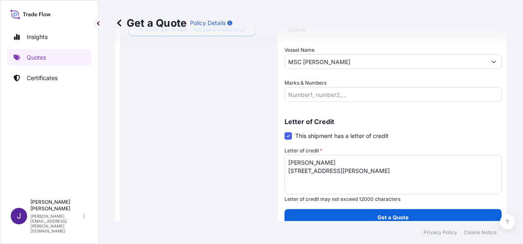
scroll to position [261, 0]
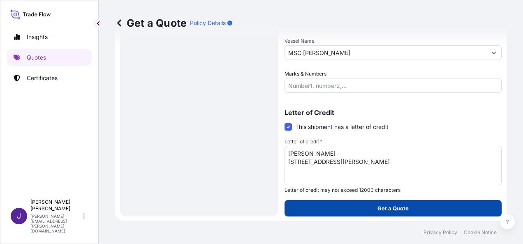
click at [378, 209] on p "Get a Quote" at bounding box center [393, 208] width 31 height 8
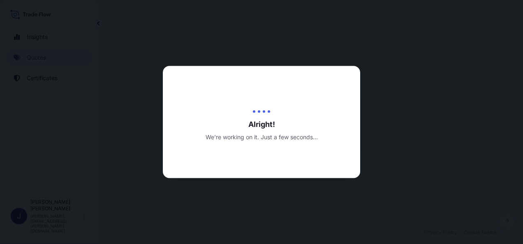
select select "Sea"
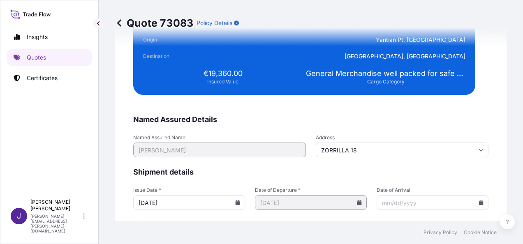
scroll to position [1680, 0]
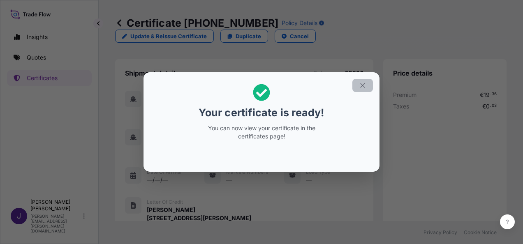
click at [365, 84] on icon "button" at bounding box center [362, 85] width 7 height 7
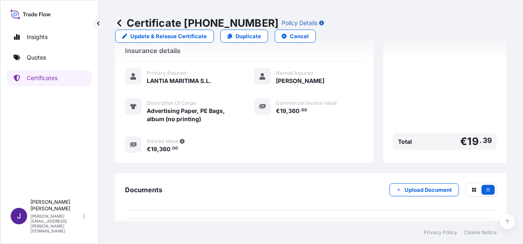
scroll to position [211, 0]
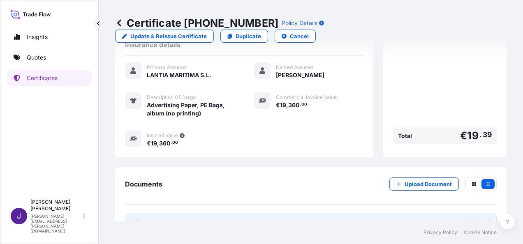
click at [214, 213] on link "PDF Certificate [DATE]" at bounding box center [311, 223] width 372 height 21
click at [275, 213] on link "PDF Certificate [DATE]" at bounding box center [311, 223] width 372 height 21
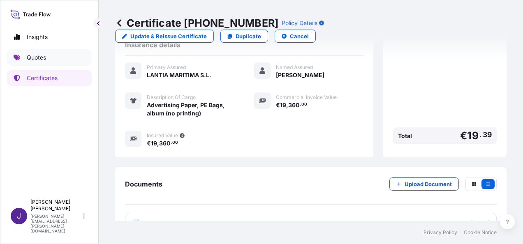
click at [41, 62] on link "Quotes" at bounding box center [49, 57] width 85 height 16
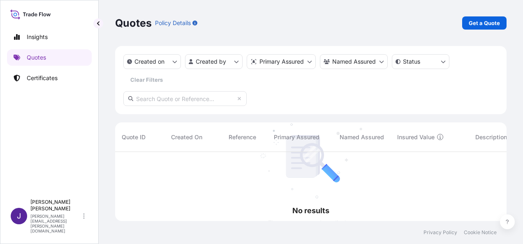
scroll to position [92, 385]
